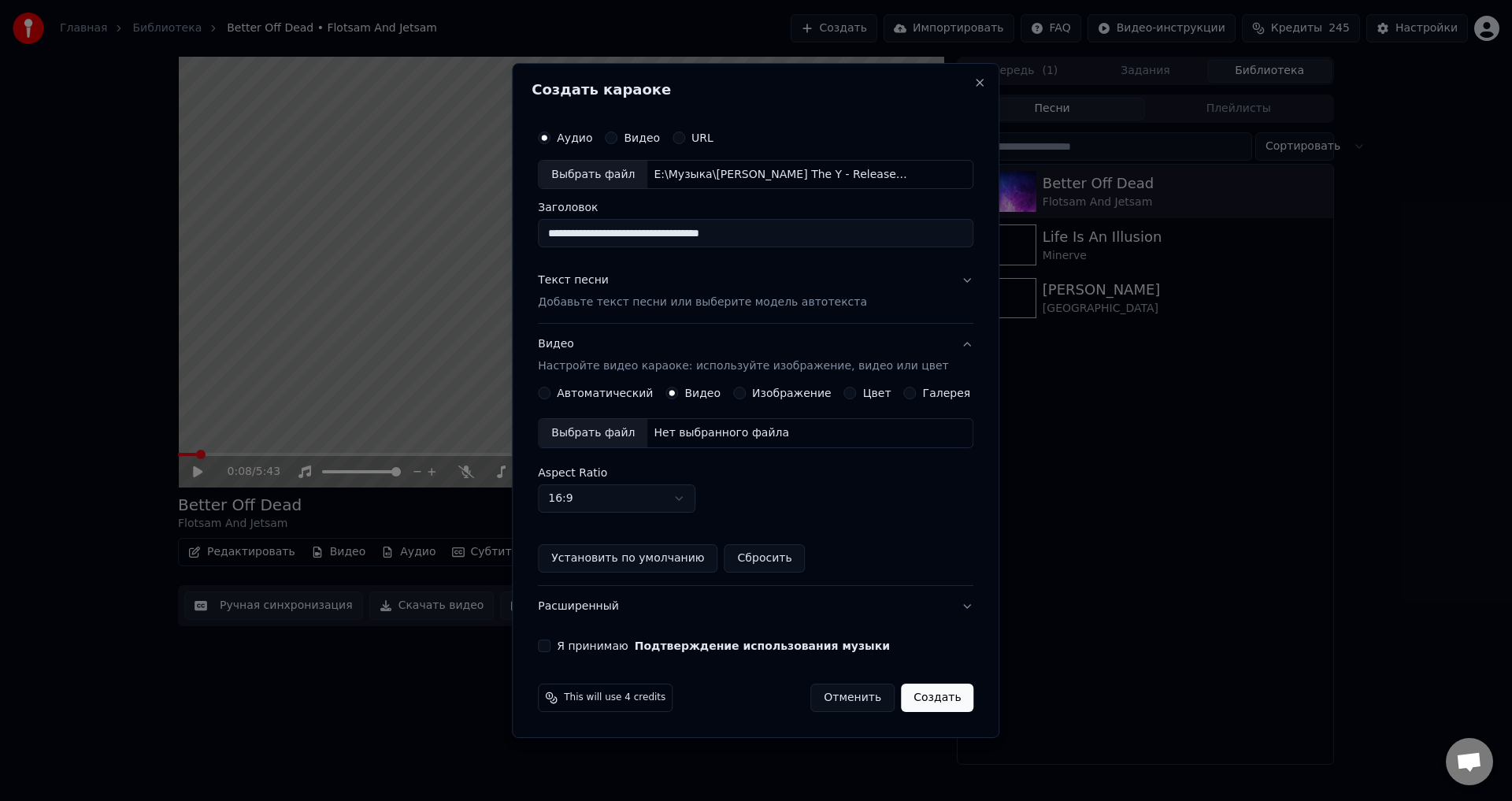
click at [938, 658] on div "**********" at bounding box center [755, 388] width 448 height 544
click at [623, 432] on div "Выбрать файл" at bounding box center [593, 433] width 109 height 28
click at [550, 647] on button "Я принимаю Подтверждение использования музыки" at bounding box center [544, 645] width 12 height 12
click at [954, 609] on button "Расширенный" at bounding box center [755, 606] width 435 height 41
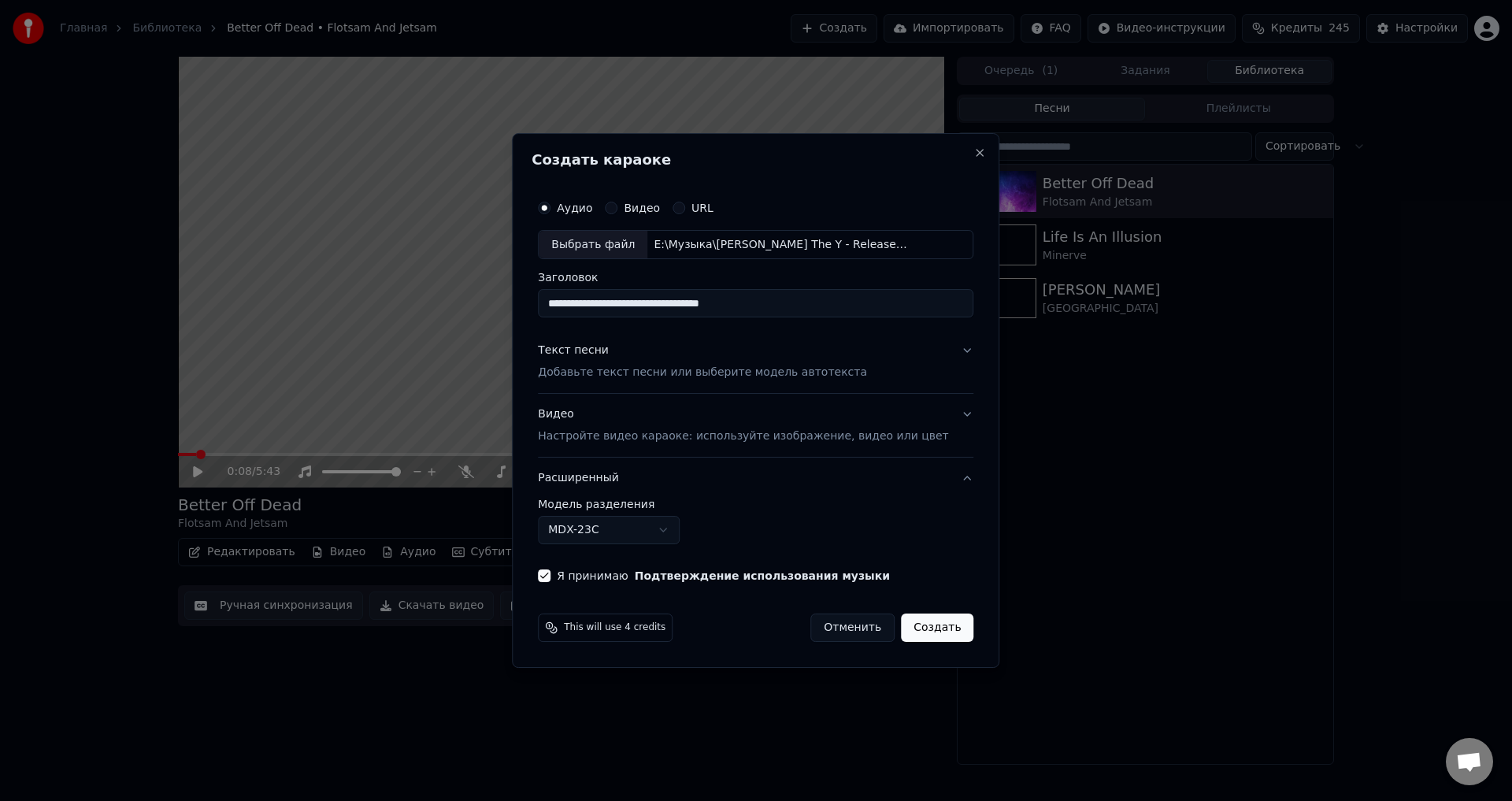
click at [946, 474] on button "Расширенный" at bounding box center [755, 478] width 435 height 41
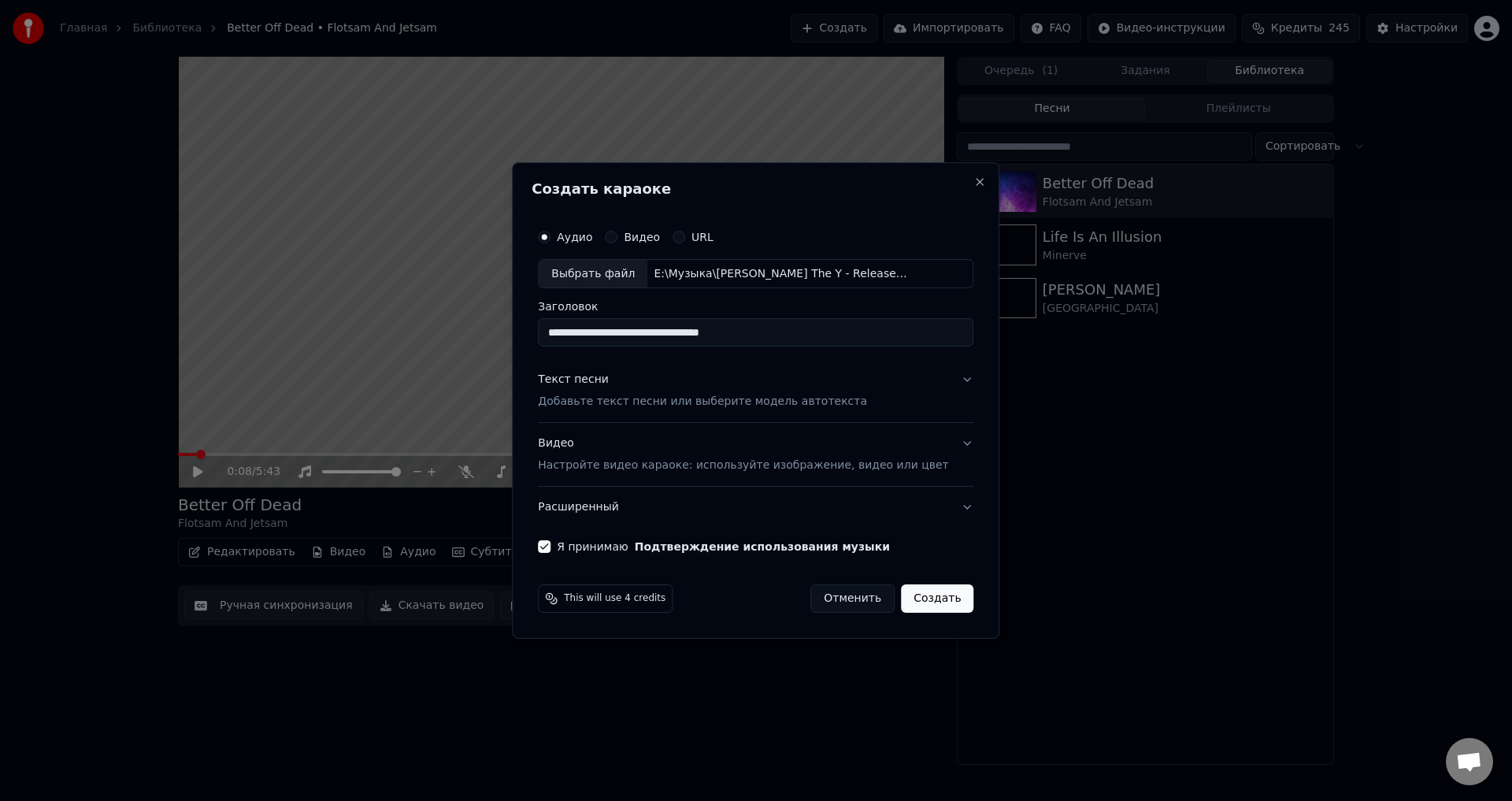
click at [945, 508] on button "Расширенный" at bounding box center [755, 507] width 435 height 41
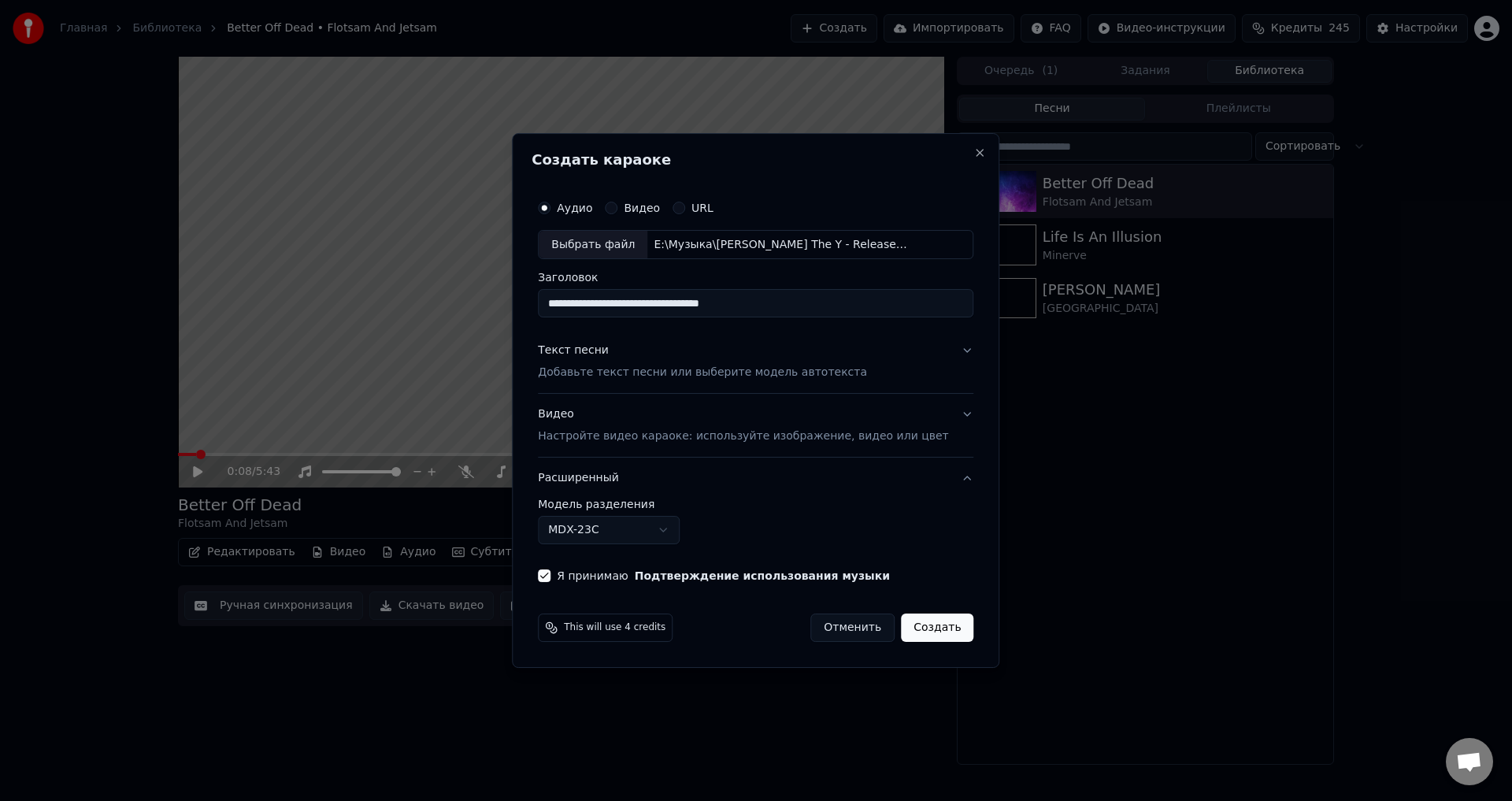
click at [942, 410] on button "Видео Настройте видео караоке: используйте изображение, видео или цвет" at bounding box center [755, 426] width 435 height 63
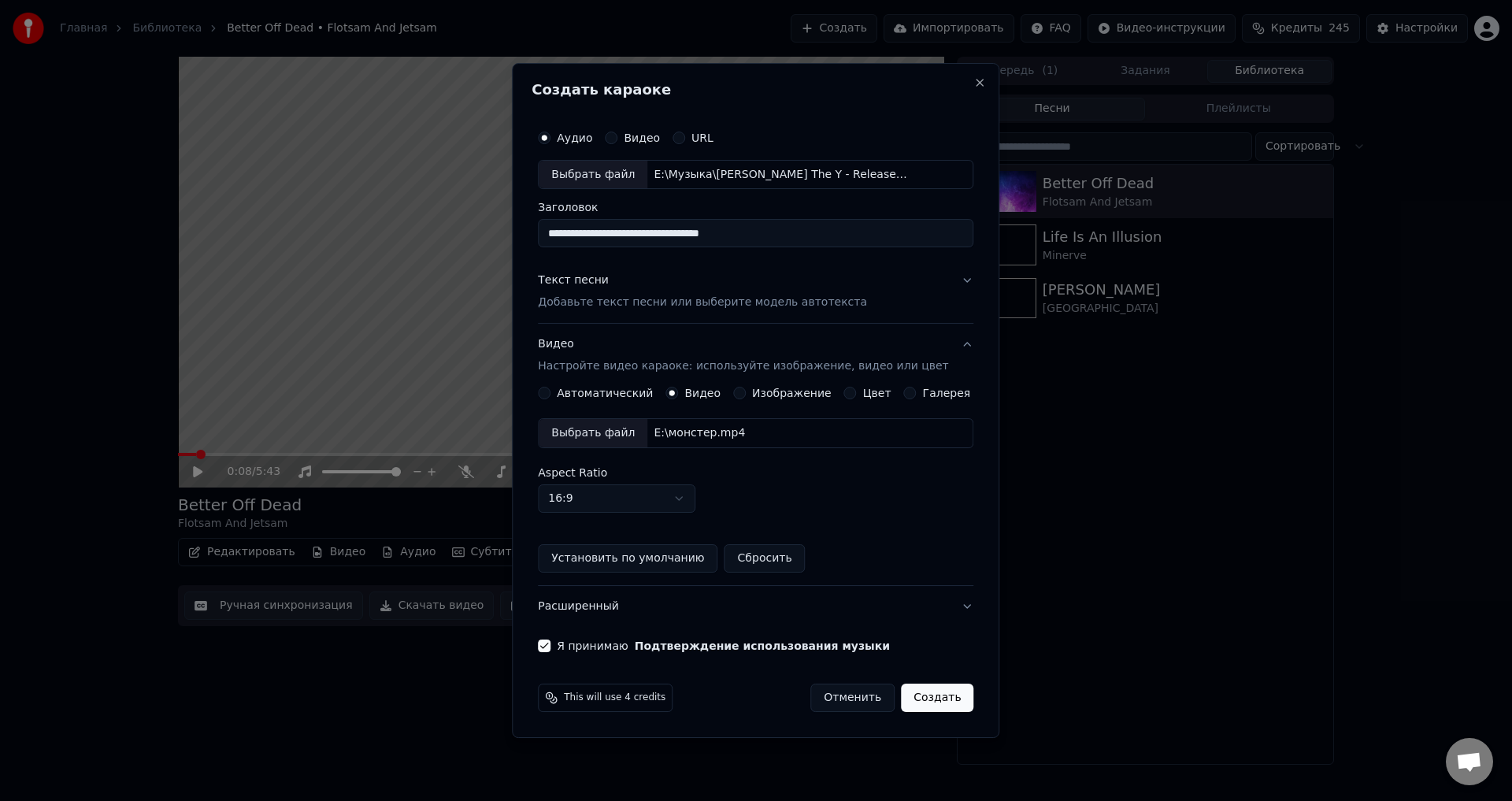
click at [952, 276] on button "Текст песни Добавьте текст песни или выберите модель автотекста" at bounding box center [755, 292] width 435 height 63
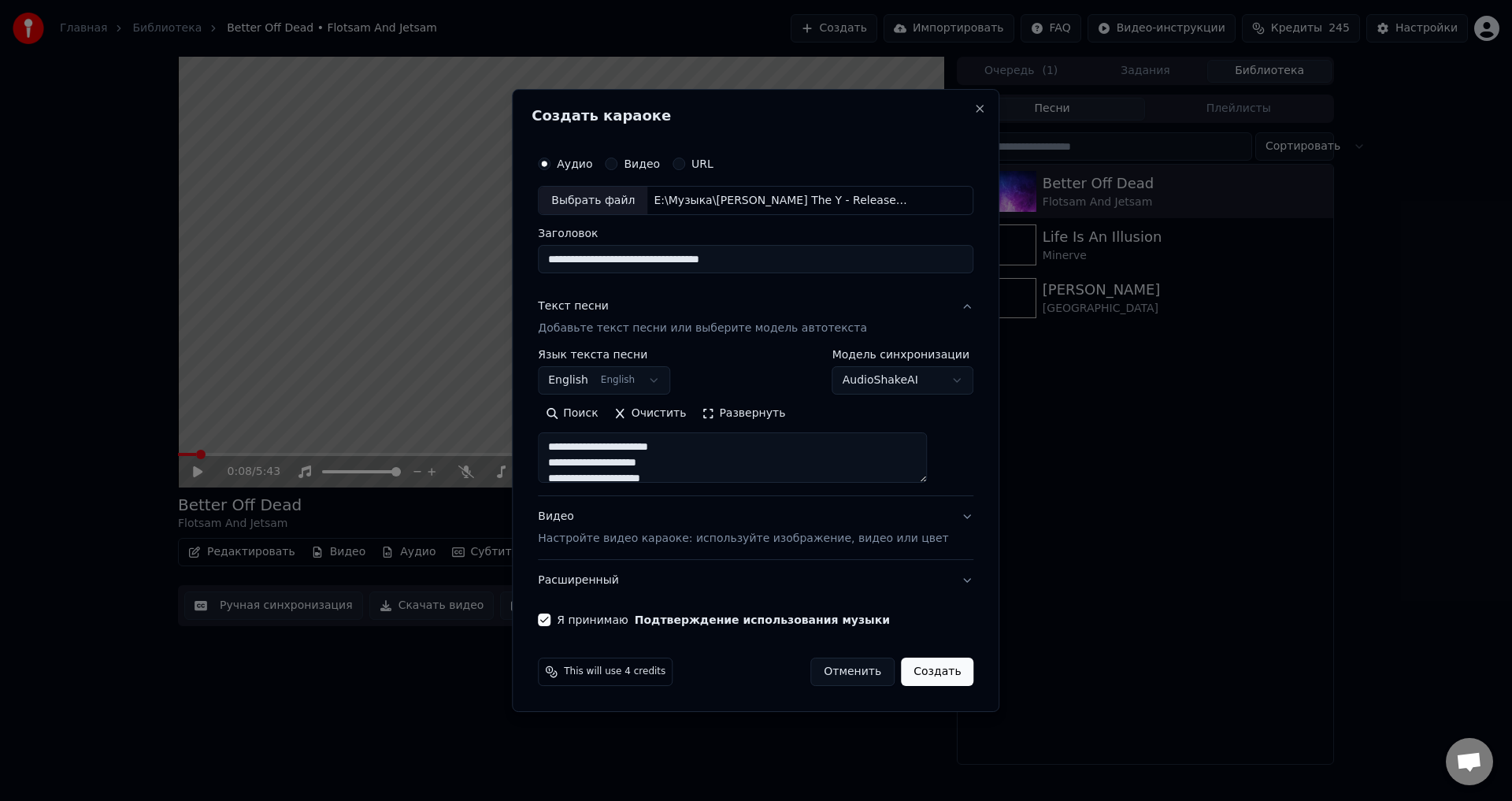
click at [754, 413] on button "Развернуть" at bounding box center [744, 415] width 99 height 25
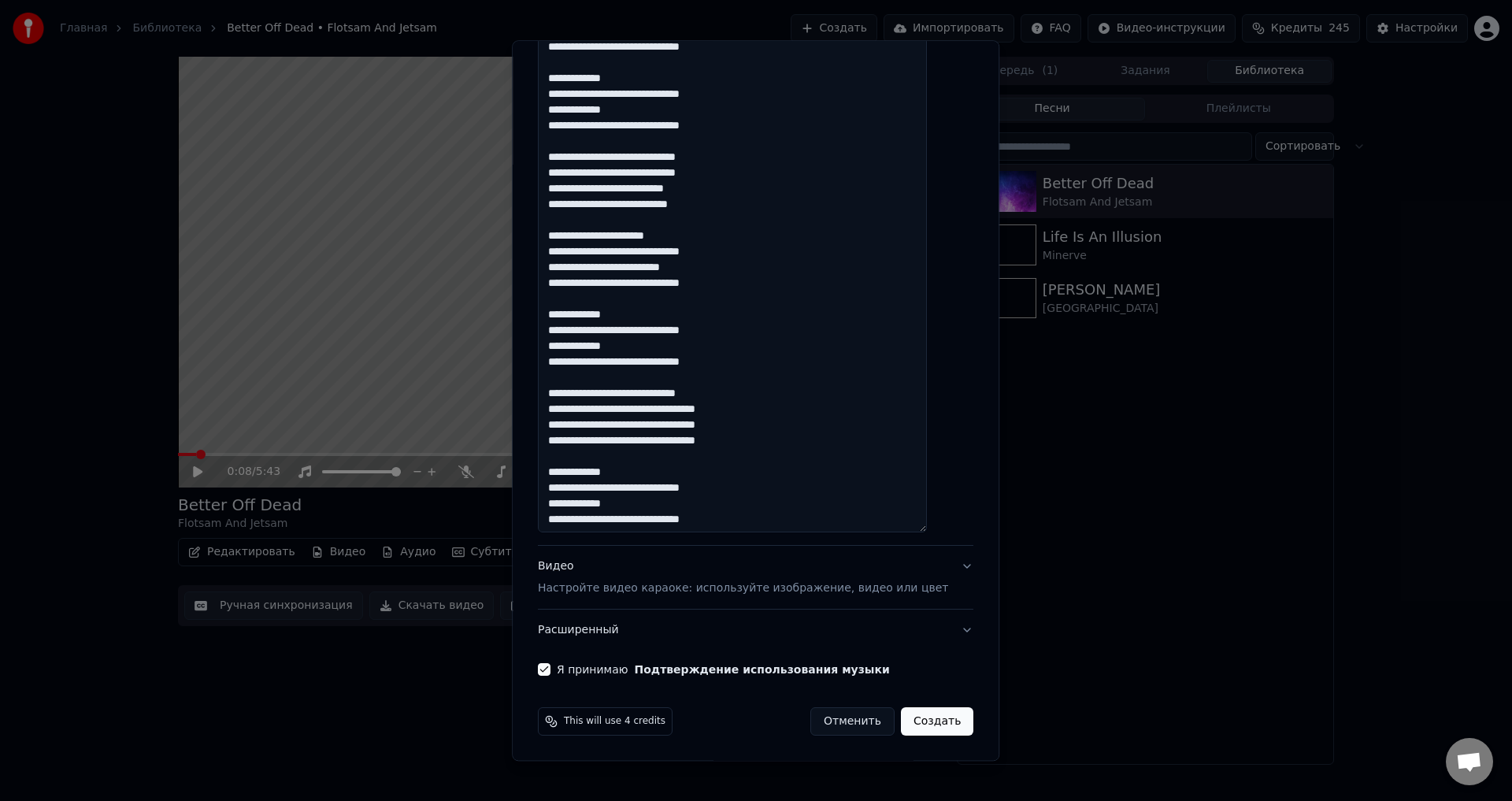
scroll to position [478, 0]
click at [918, 721] on button "Создать" at bounding box center [937, 721] width 72 height 28
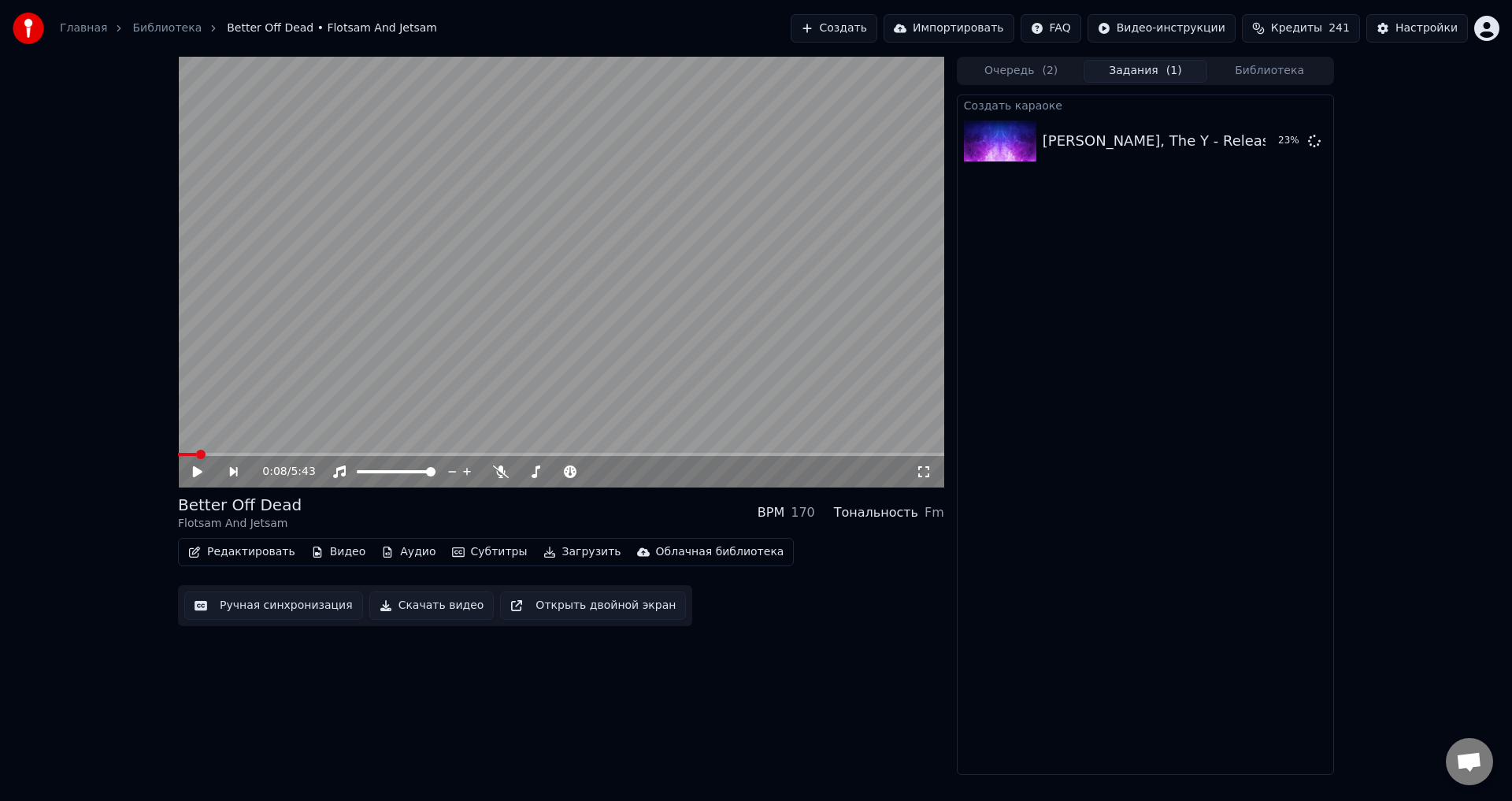
click at [1011, 74] on button "Очередь ( 2 )" at bounding box center [1021, 71] width 124 height 23
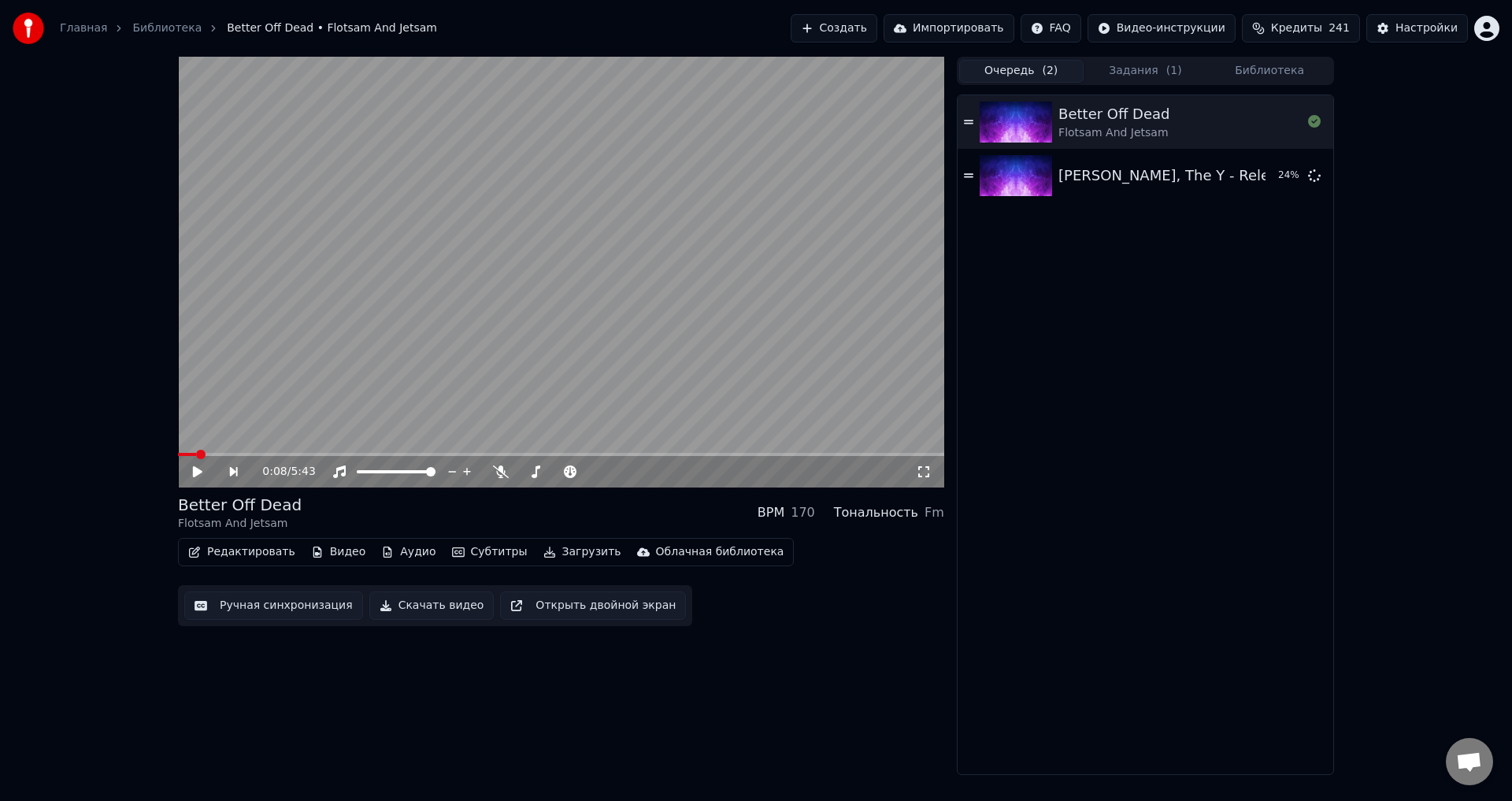
click at [1281, 73] on button "Библиотека" at bounding box center [1269, 71] width 124 height 23
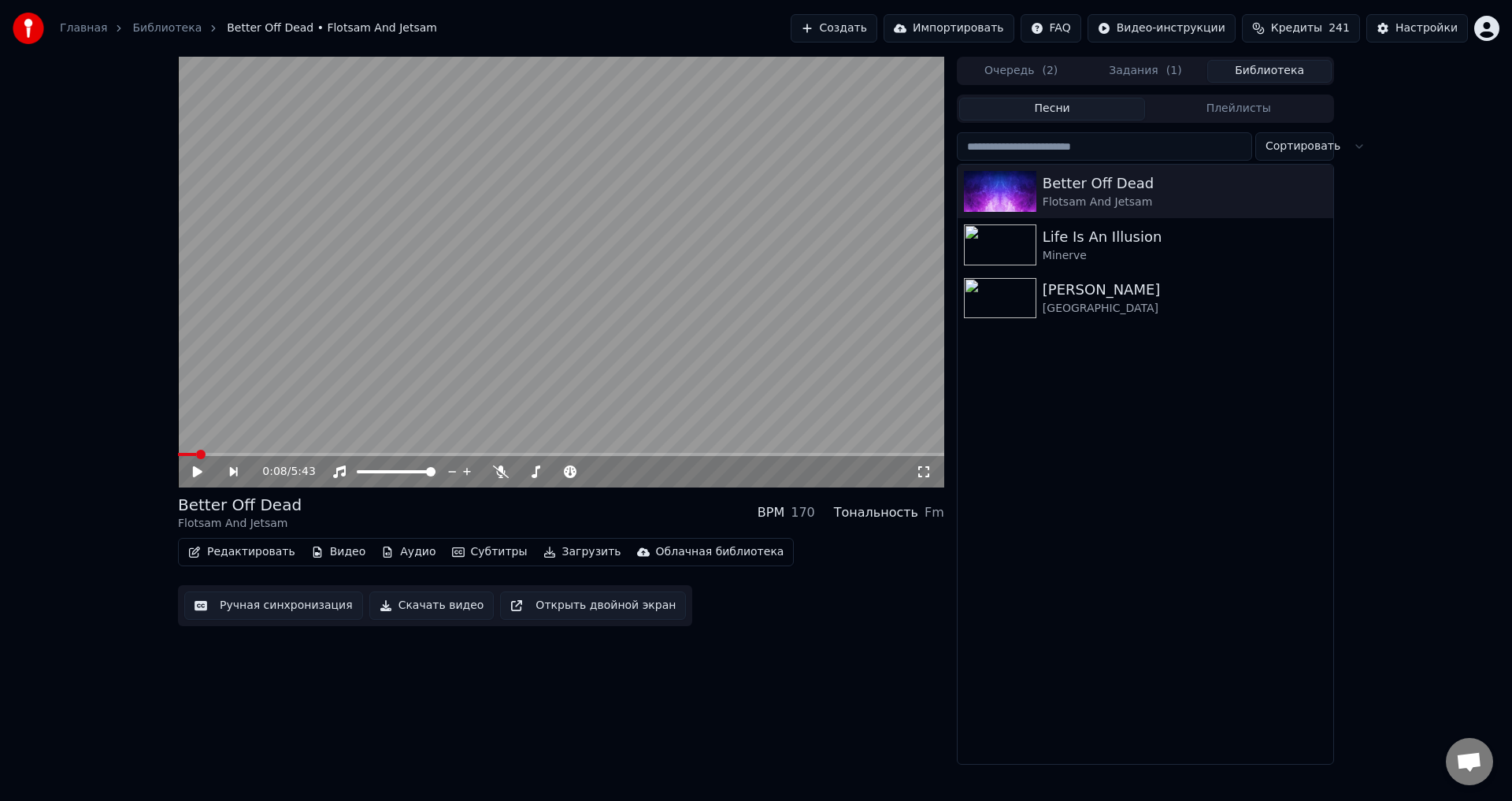
click at [1142, 74] on button "Задания ( 1 )" at bounding box center [1146, 71] width 124 height 23
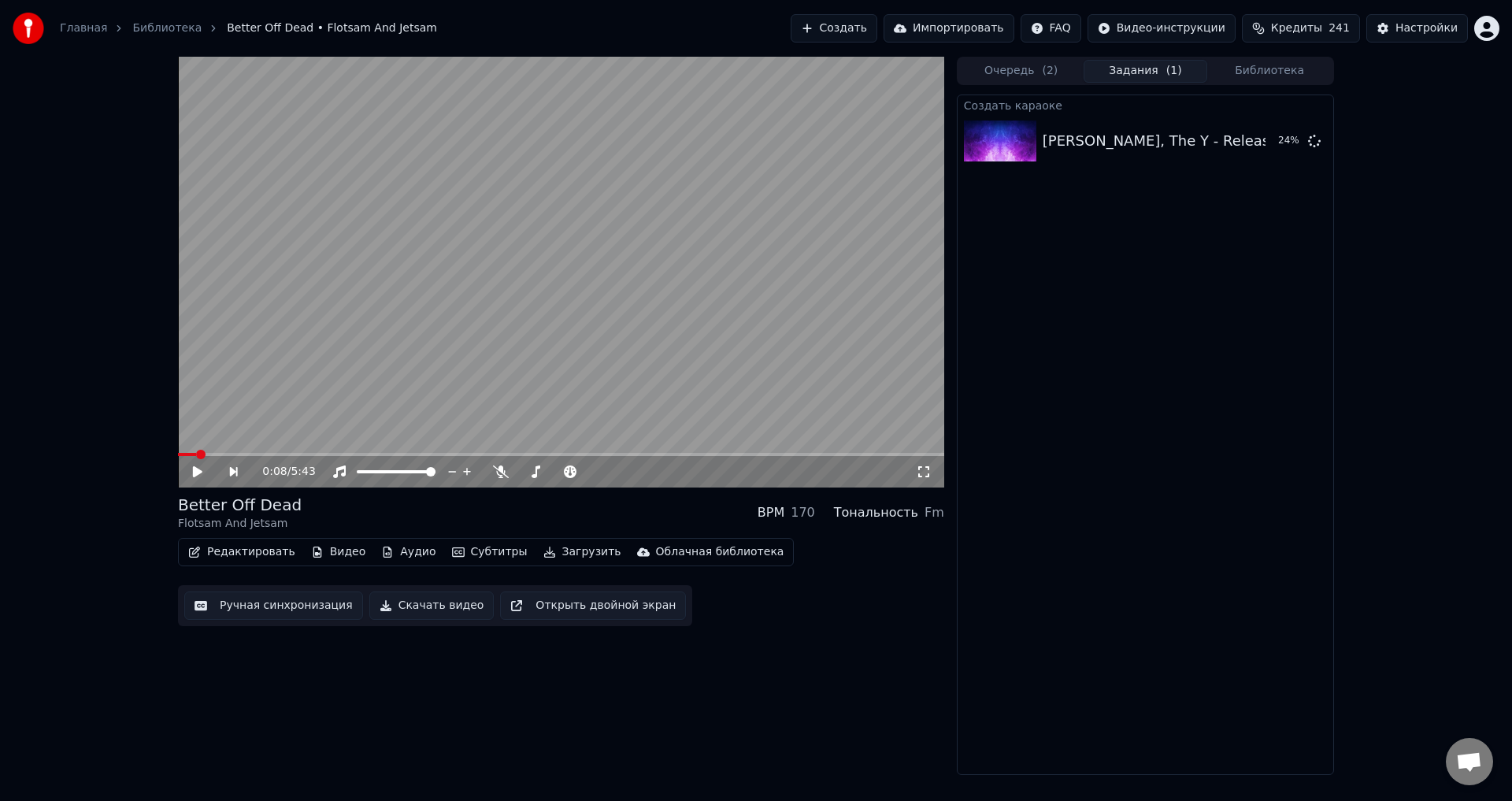
click at [1027, 74] on button "Очередь ( 2 )" at bounding box center [1021, 71] width 124 height 23
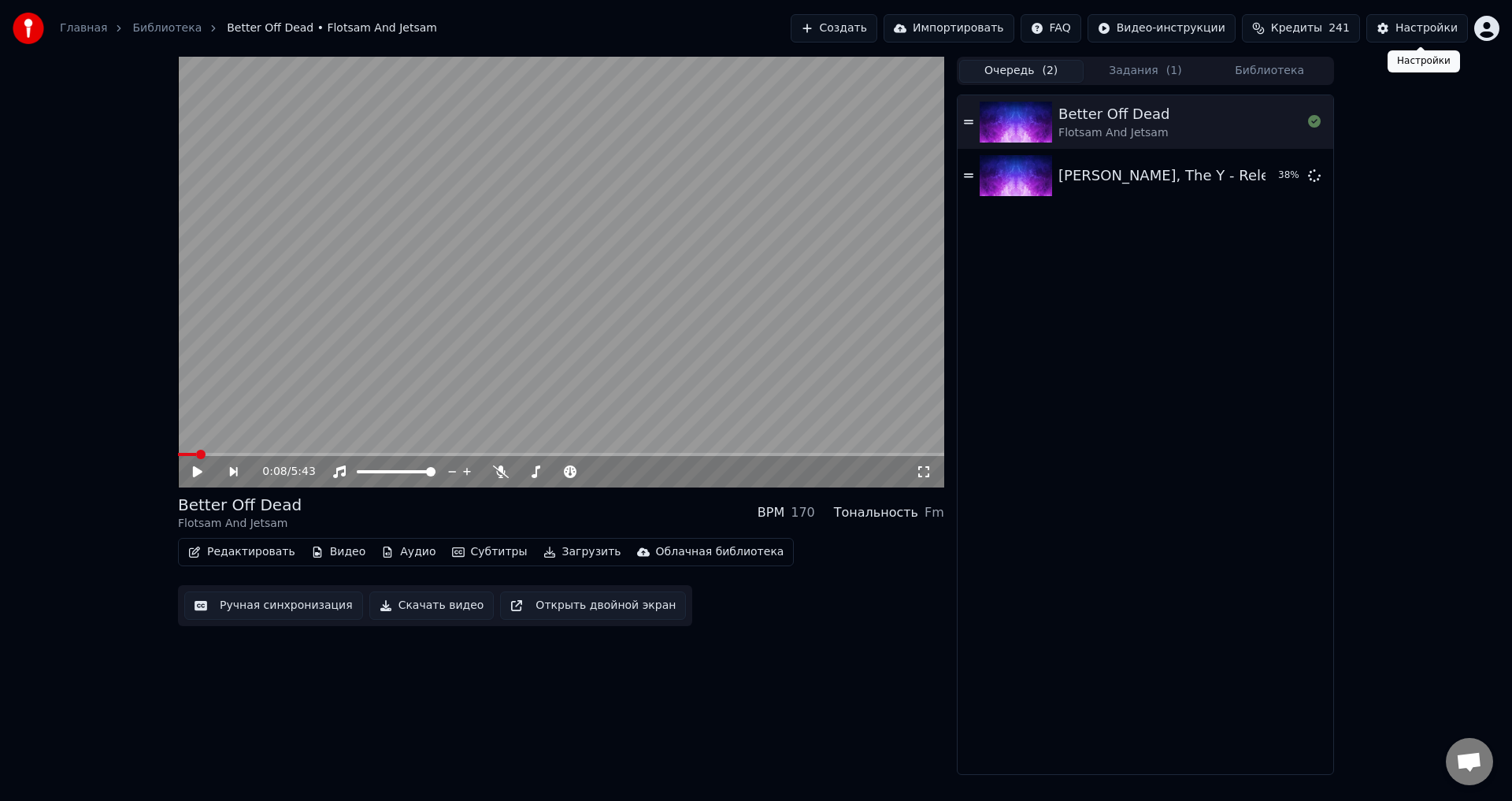
click at [1422, 26] on div "Настройки" at bounding box center [1426, 28] width 62 height 16
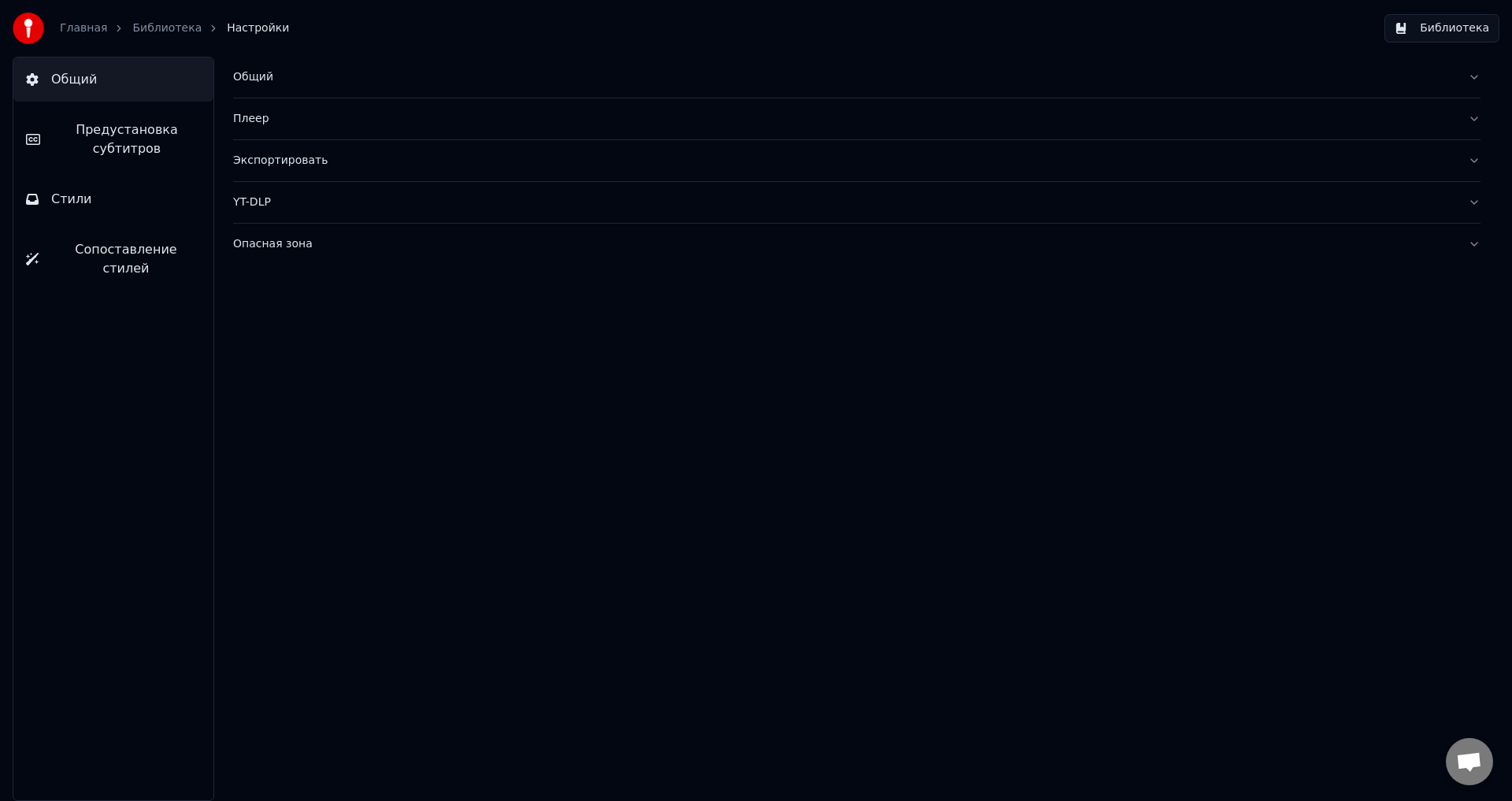
drag, startPoint x: 295, startPoint y: 162, endPoint x: 284, endPoint y: 151, distance: 15.6
click at [293, 159] on div "Экспортировать" at bounding box center [844, 160] width 1222 height 16
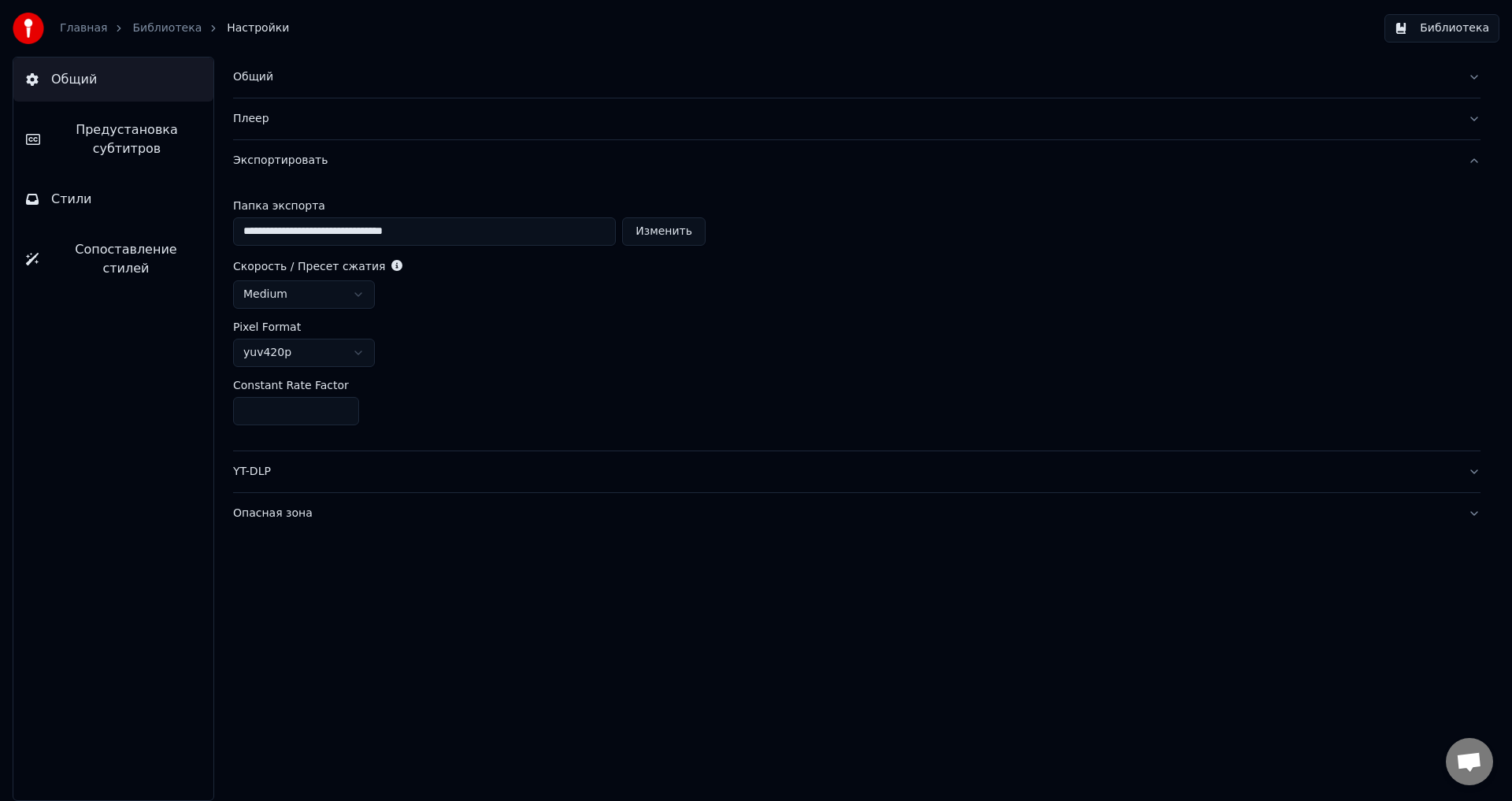
click at [84, 467] on div "Общий Предустановка субтитров Стили Сопоставление стилей" at bounding box center [113, 429] width 201 height 745
click at [157, 23] on link "Библиотека" at bounding box center [167, 28] width 70 height 16
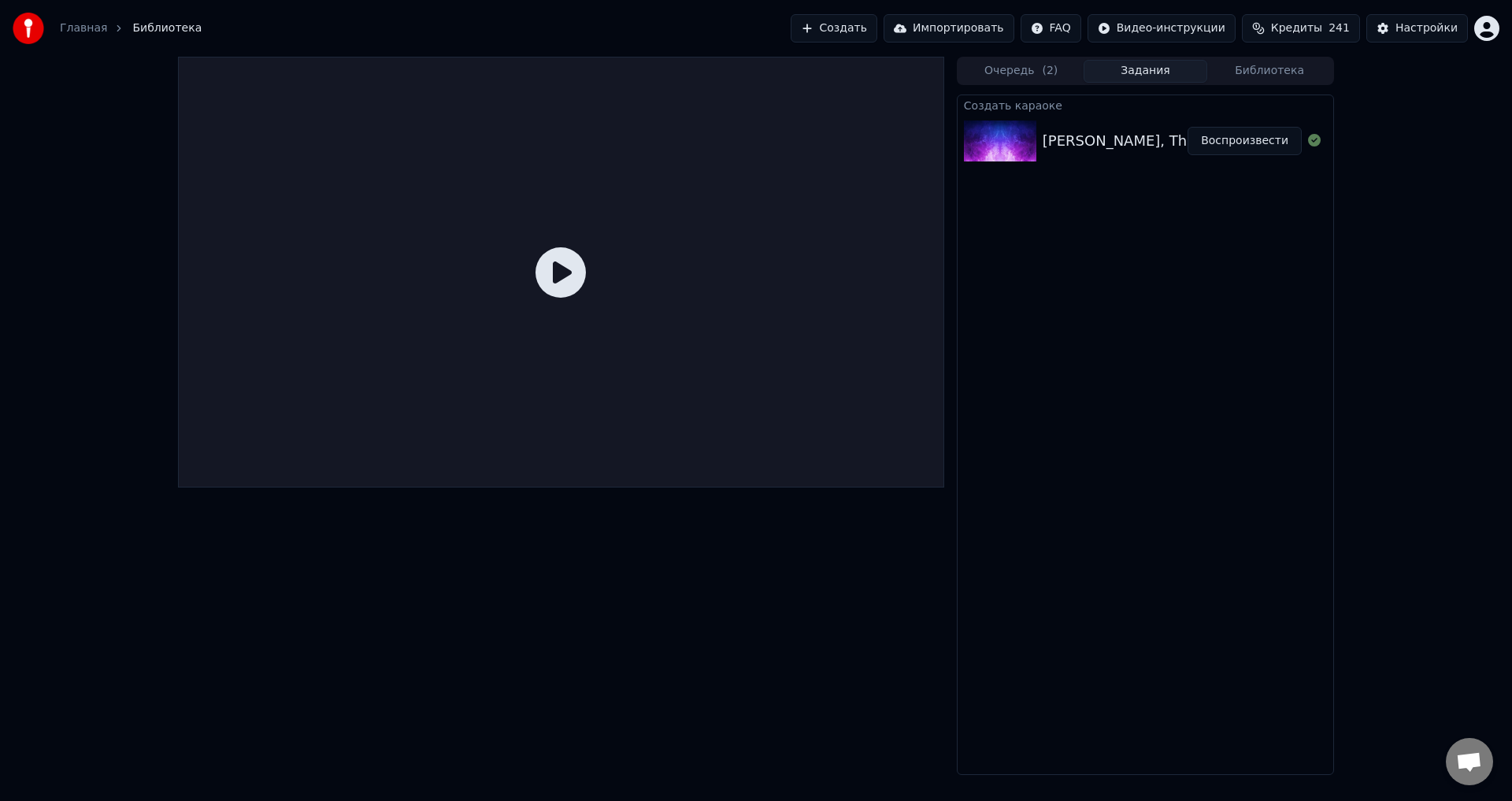
click at [1144, 73] on button "Задания" at bounding box center [1146, 71] width 124 height 23
click at [1244, 143] on button "Воспроизвести" at bounding box center [1245, 141] width 114 height 28
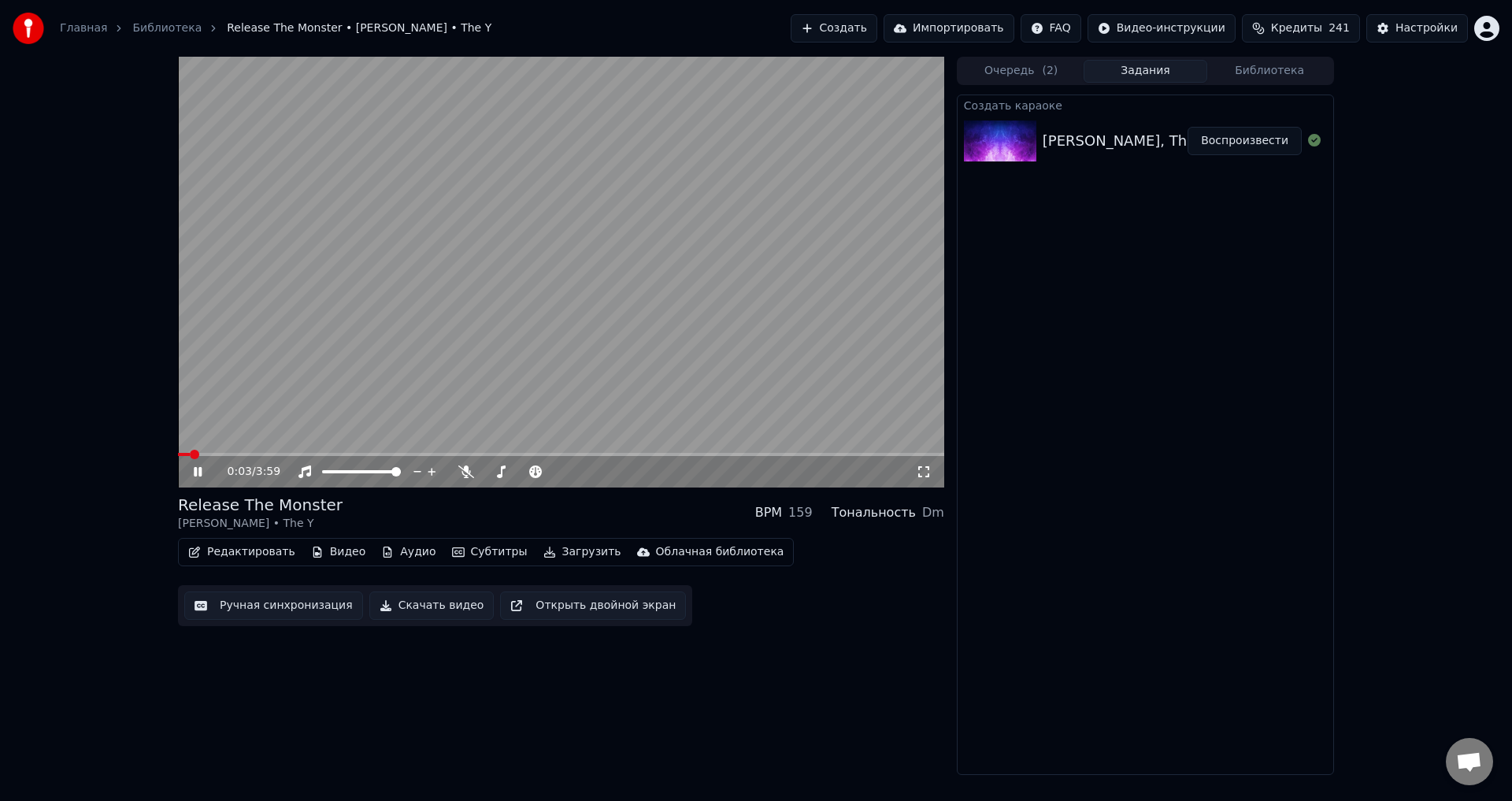
click at [190, 468] on div "0:03 / 3:59" at bounding box center [560, 472] width 754 height 16
click at [197, 474] on icon at bounding box center [209, 471] width 37 height 12
click at [413, 602] on button "Скачать видео" at bounding box center [432, 605] width 125 height 28
